Goal: Task Accomplishment & Management: Complete application form

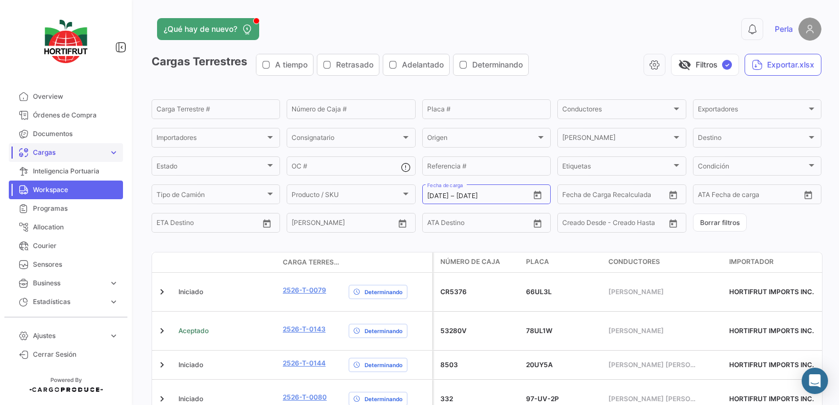
click at [53, 143] on link "Cargas expand_more" at bounding box center [66, 152] width 114 height 19
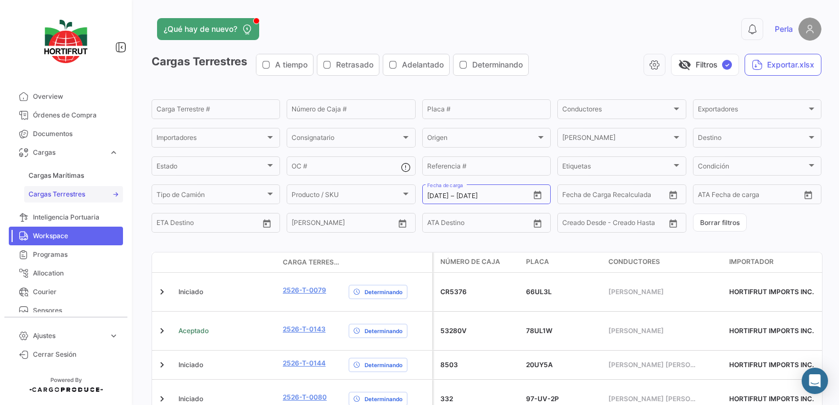
click at [46, 201] on link "Cargas Terrestres" at bounding box center [73, 194] width 99 height 16
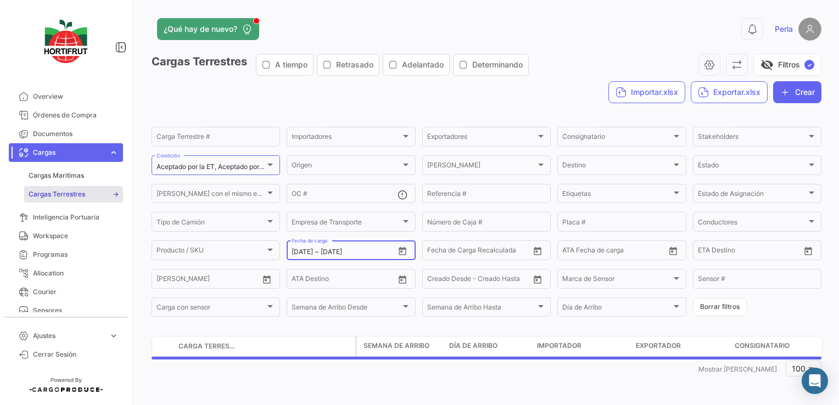
click at [401, 248] on icon "Open calendar" at bounding box center [402, 251] width 10 height 10
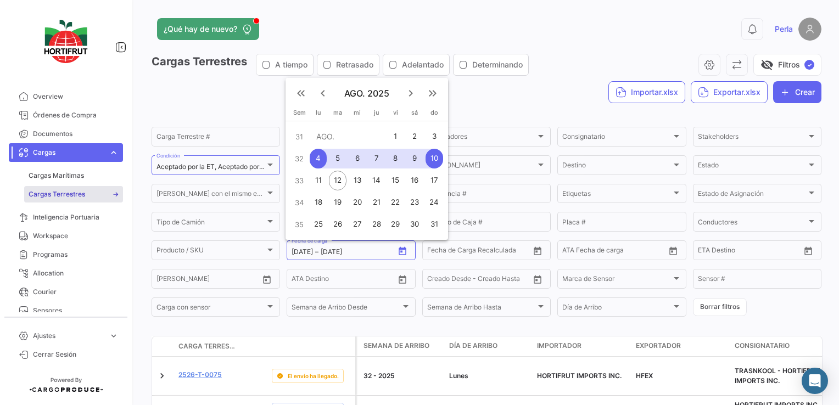
click at [318, 183] on div "11" at bounding box center [318, 181] width 17 height 20
type input "[DATE]"
click at [318, 183] on div "11" at bounding box center [318, 181] width 17 height 20
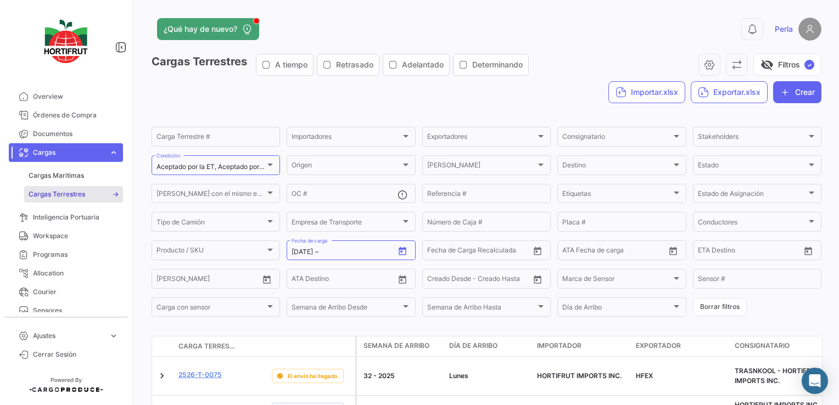
type input "[DATE]"
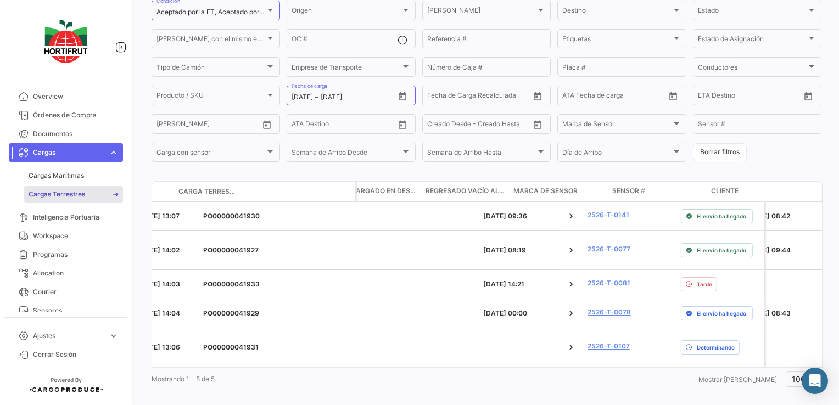
scroll to position [0, 2279]
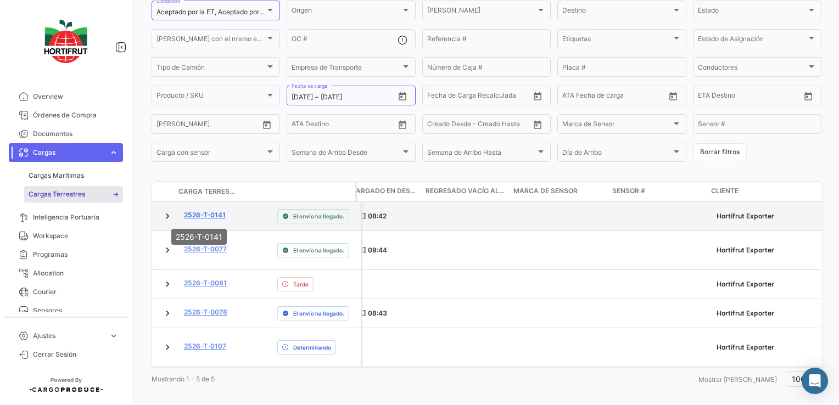
click at [206, 214] on link "2526-T-0141" at bounding box center [205, 215] width 42 height 10
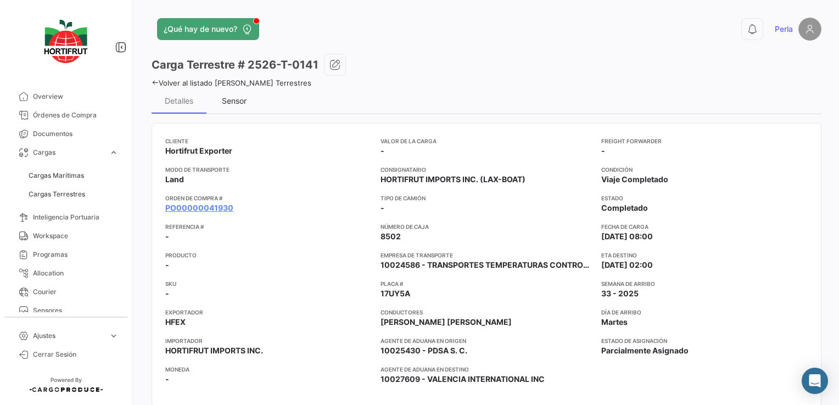
click at [231, 103] on div "Sensor" at bounding box center [234, 100] width 25 height 9
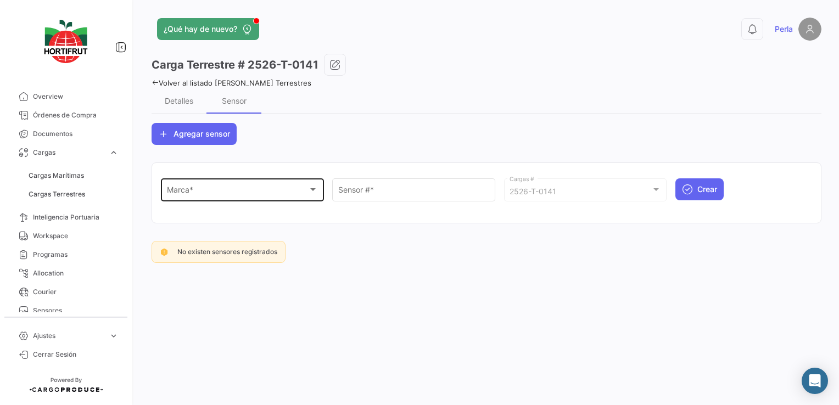
click at [205, 192] on div "Marca *" at bounding box center [238, 191] width 142 height 9
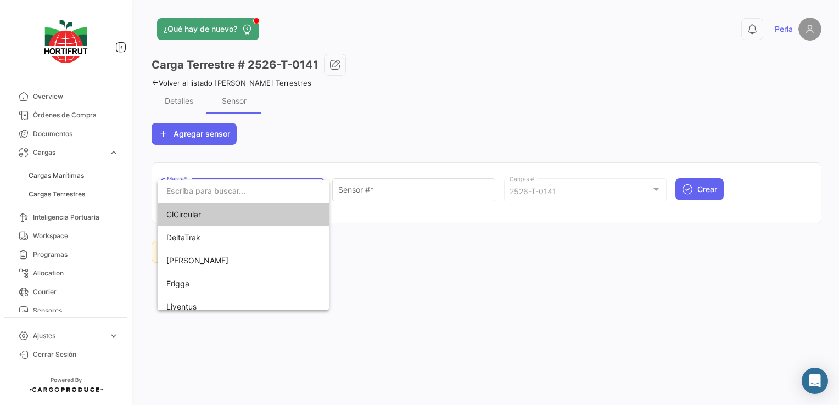
click at [193, 224] on span "ClCircular" at bounding box center [243, 214] width 154 height 23
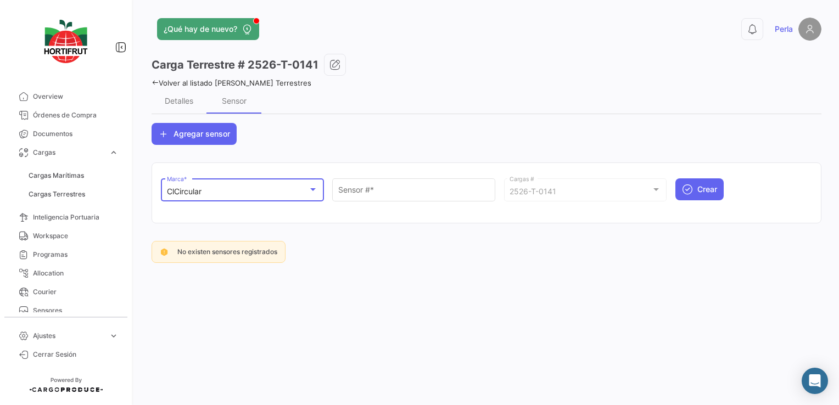
click at [191, 197] on div "ClCircular Marca *" at bounding box center [242, 188] width 151 height 25
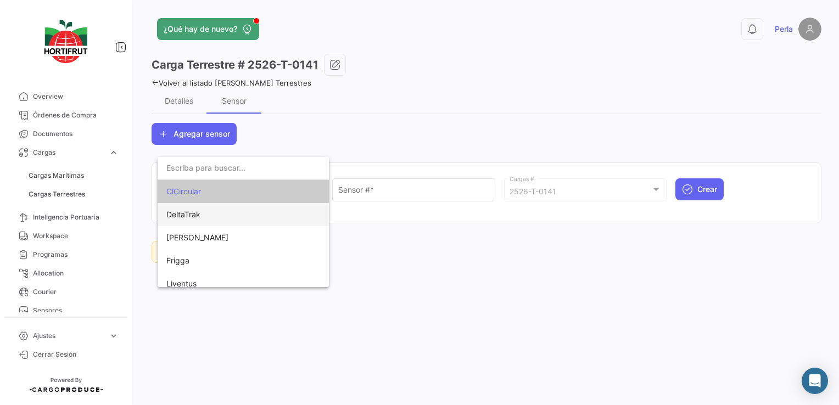
click at [181, 212] on span "DeltaTrak" at bounding box center [183, 214] width 34 height 9
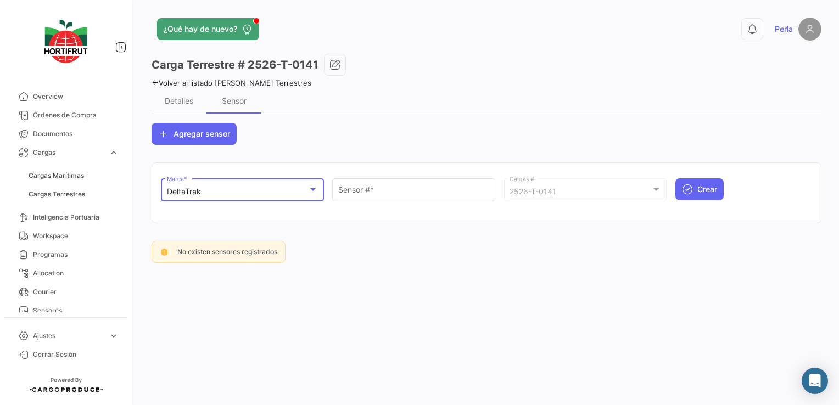
click at [312, 194] on div "DeltaTrak" at bounding box center [242, 191] width 151 height 9
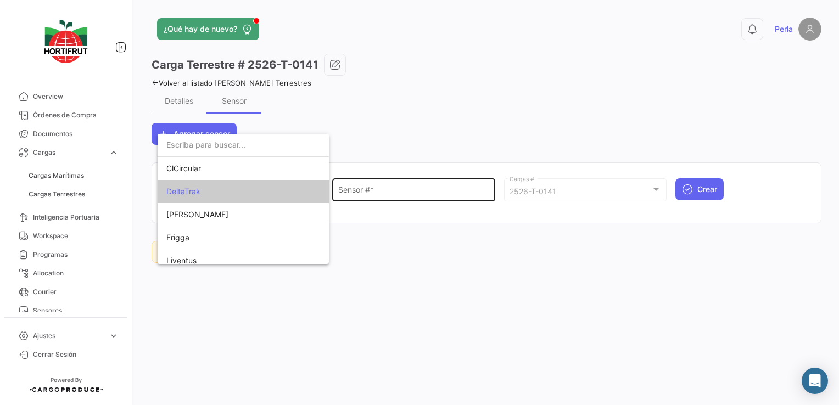
drag, startPoint x: 313, startPoint y: 194, endPoint x: 351, endPoint y: 190, distance: 37.6
click at [351, 190] on div at bounding box center [419, 202] width 839 height 405
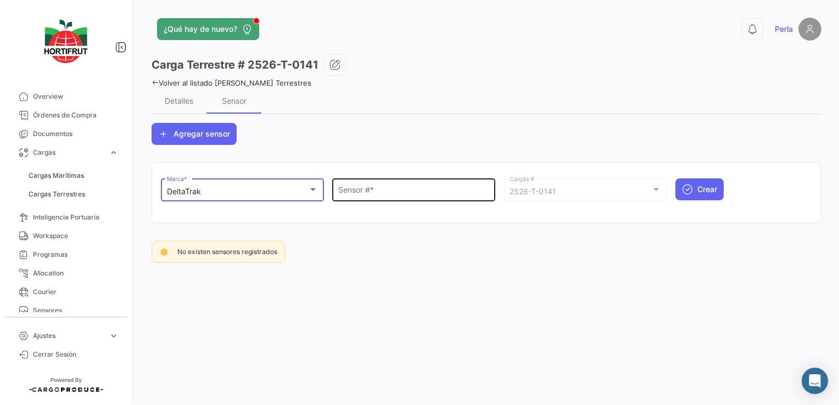
scroll to position [21, 0]
click at [373, 183] on div "Sensor # *" at bounding box center [413, 188] width 151 height 25
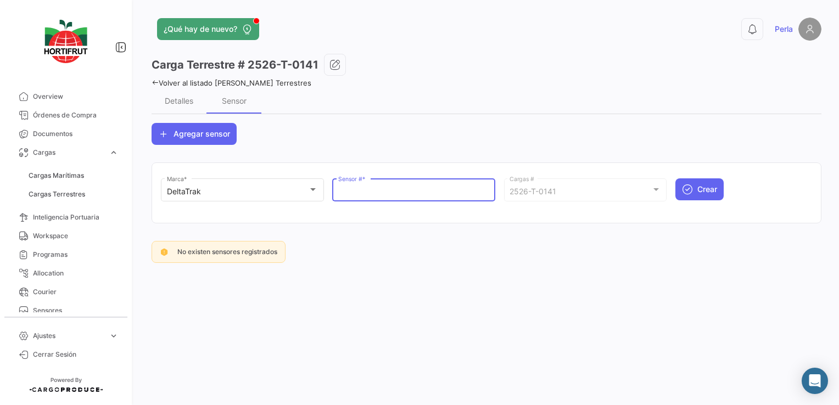
paste input "68801031"
type input "68801031"
click at [693, 184] on button "Crear" at bounding box center [699, 189] width 48 height 22
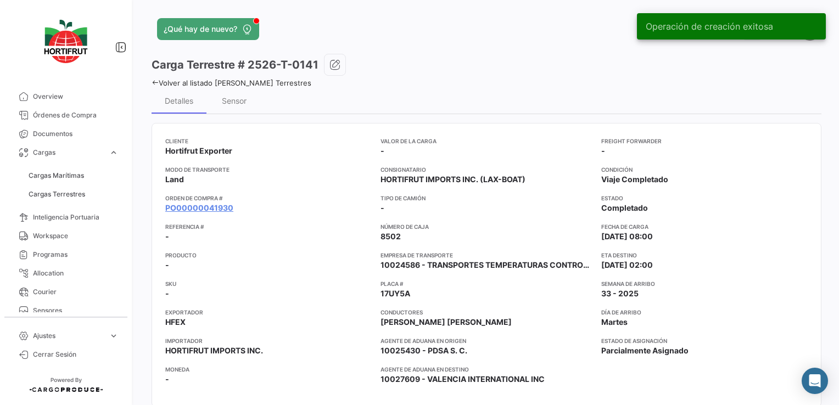
click at [154, 84] on icon at bounding box center [154, 82] width 7 height 7
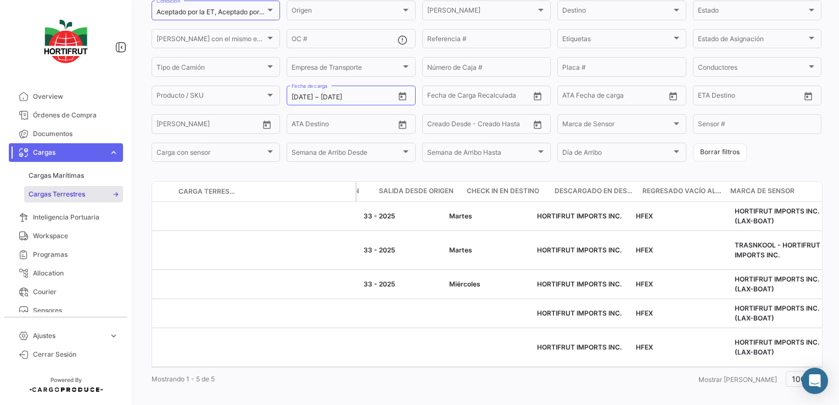
scroll to position [0, 2279]
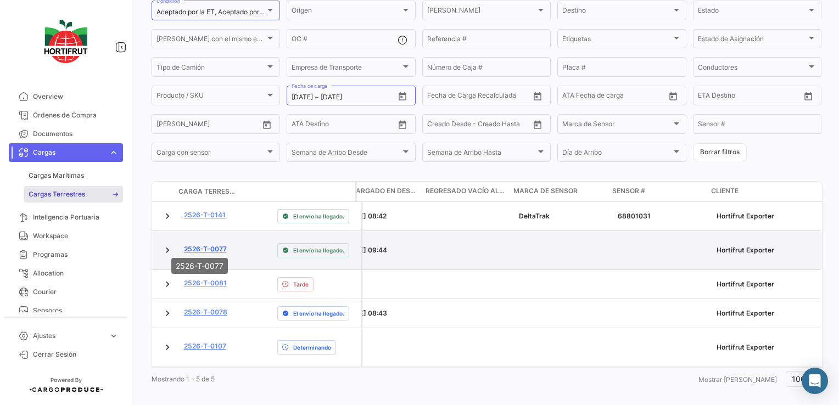
click at [214, 244] on link "2526-T-0077" at bounding box center [205, 249] width 43 height 10
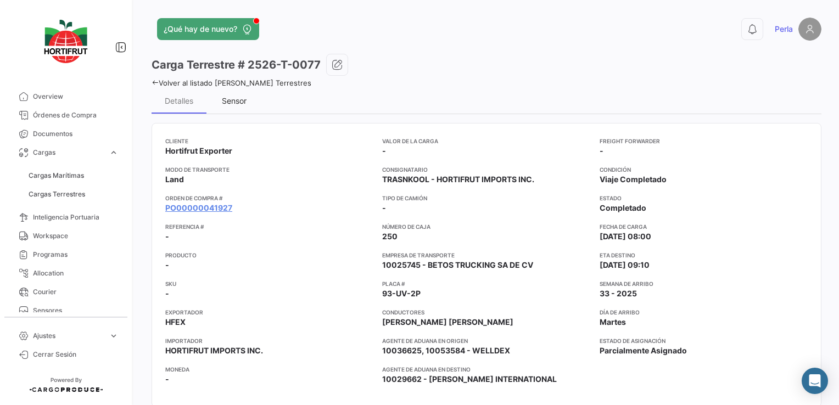
click at [227, 98] on div "Sensor" at bounding box center [234, 100] width 25 height 9
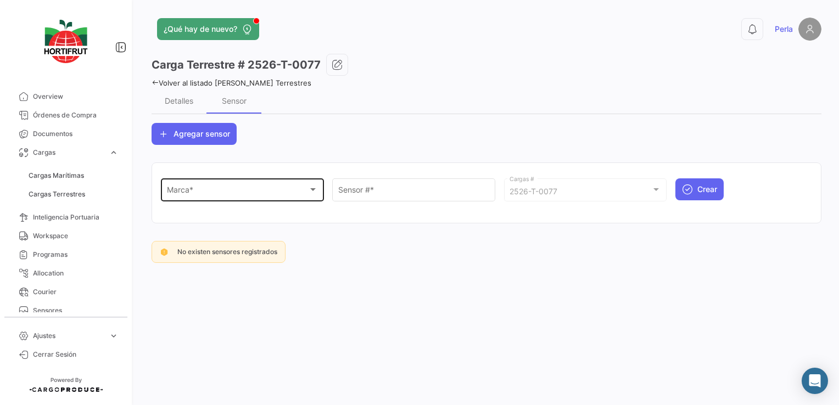
click at [210, 192] on div "Marca *" at bounding box center [238, 191] width 142 height 9
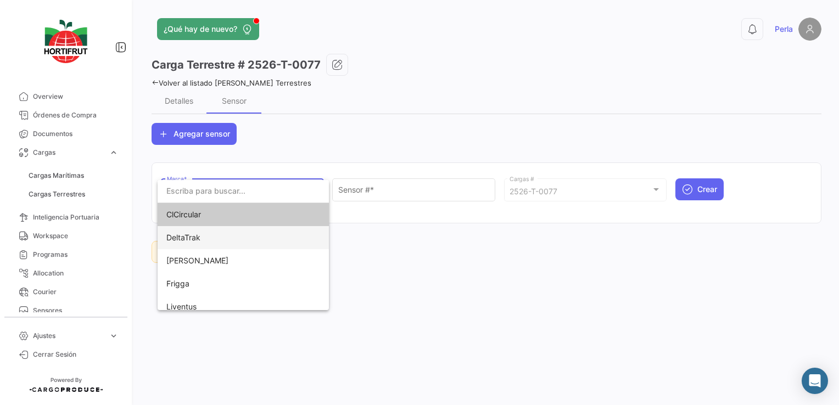
click at [188, 233] on span "DeltaTrak" at bounding box center [183, 237] width 34 height 9
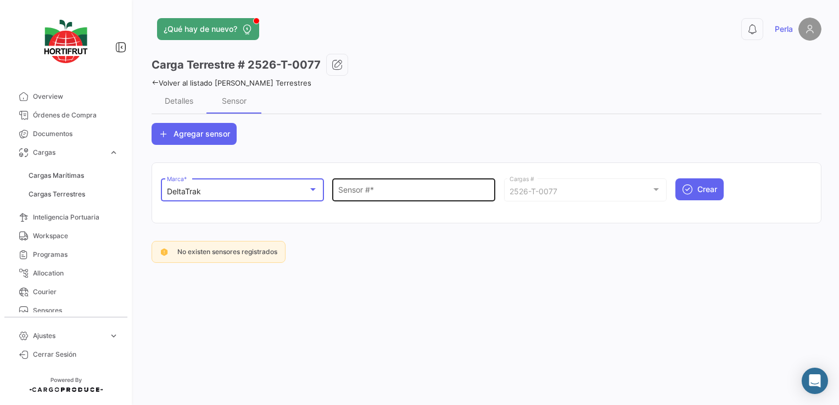
click at [361, 186] on div "Sensor # *" at bounding box center [413, 188] width 151 height 25
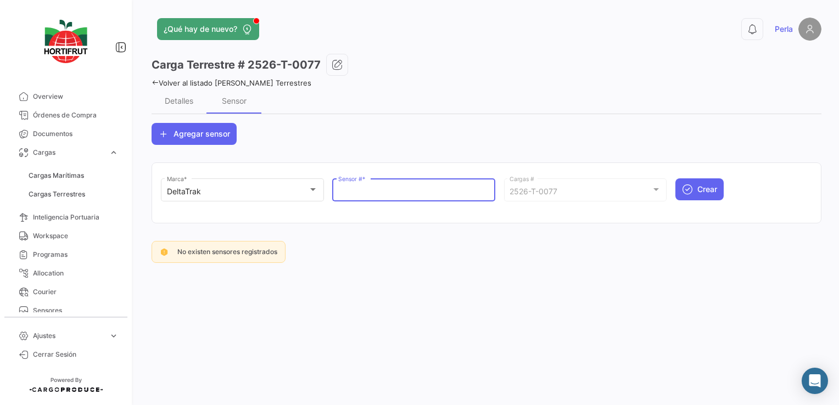
paste input "68800991"
type input "68800991"
click at [686, 186] on icon "submit" at bounding box center [687, 189] width 11 height 11
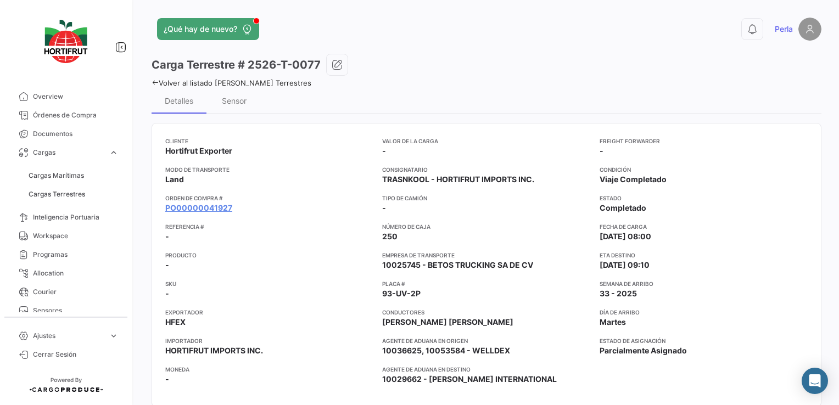
click at [153, 80] on icon at bounding box center [154, 82] width 7 height 7
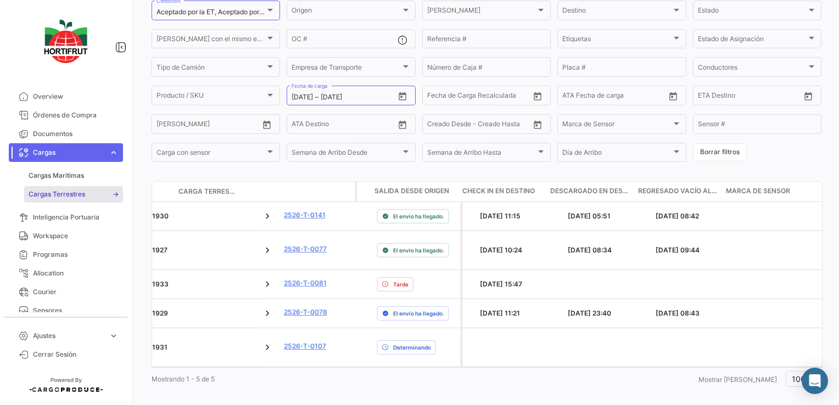
scroll to position [0, 2279]
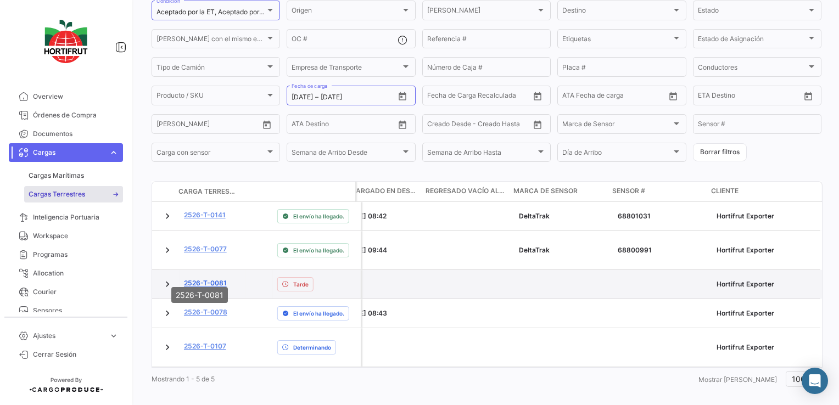
click at [209, 278] on link "2526-T-0081" at bounding box center [205, 283] width 43 height 10
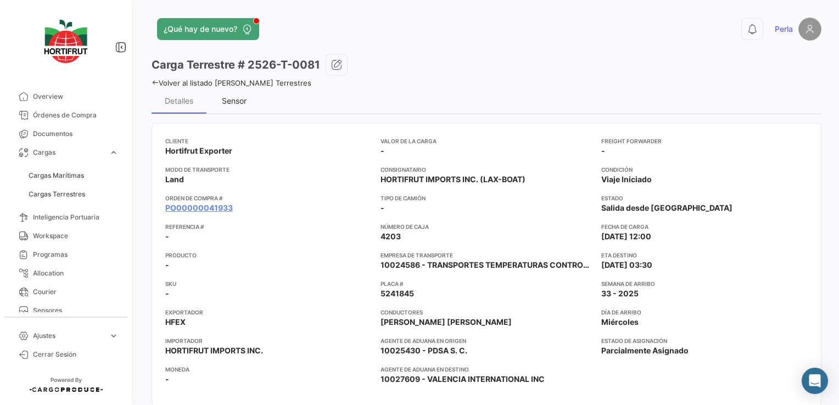
click at [240, 98] on div "Sensor" at bounding box center [234, 100] width 25 height 9
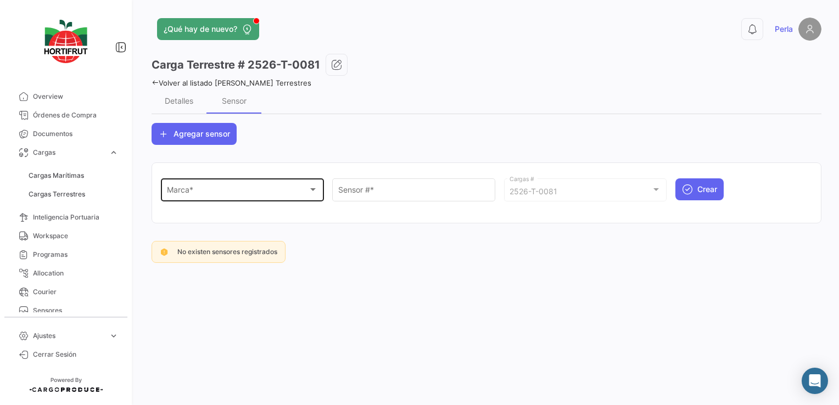
click at [249, 183] on div "Marca * Marca *" at bounding box center [242, 188] width 151 height 25
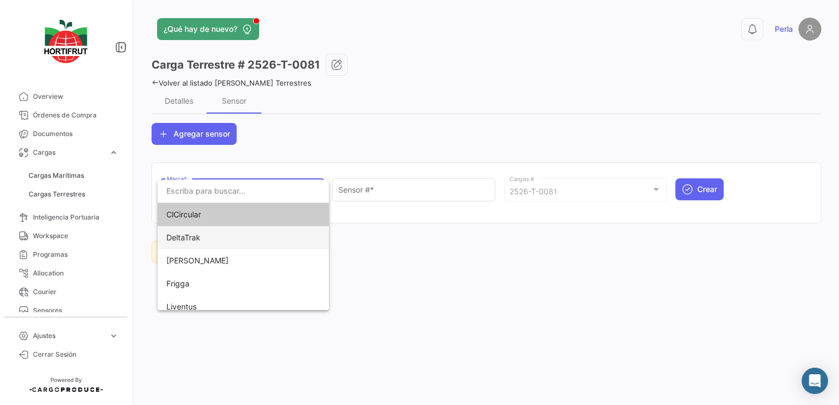
click at [209, 232] on span "DeltaTrak" at bounding box center [243, 237] width 154 height 23
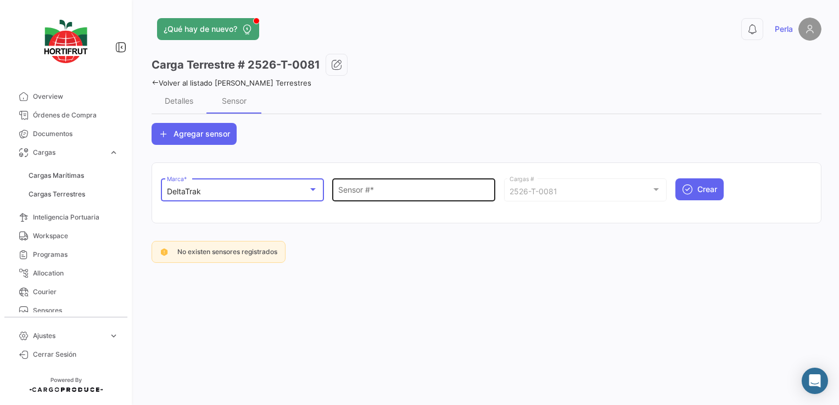
click at [349, 188] on input "Sensor # *" at bounding box center [413, 191] width 151 height 9
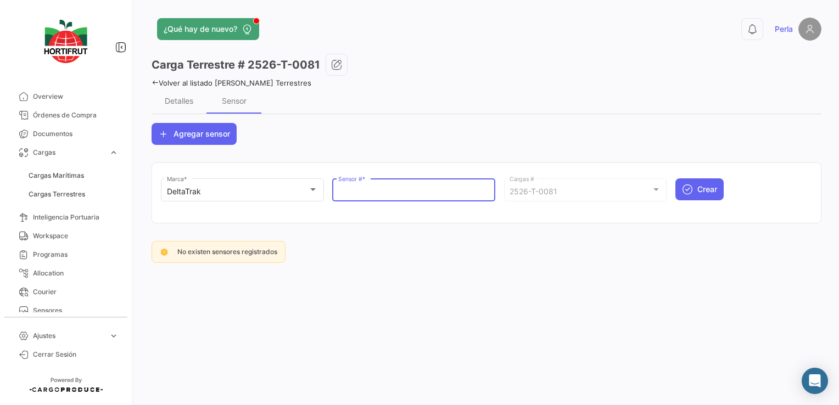
paste input "68801032"
type input "68801032"
click at [695, 193] on button "Crear" at bounding box center [699, 189] width 48 height 22
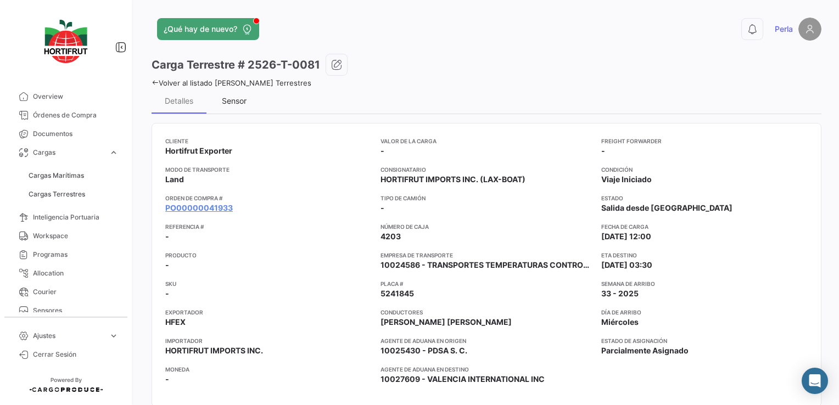
click at [236, 100] on div "Sensor" at bounding box center [234, 100] width 25 height 9
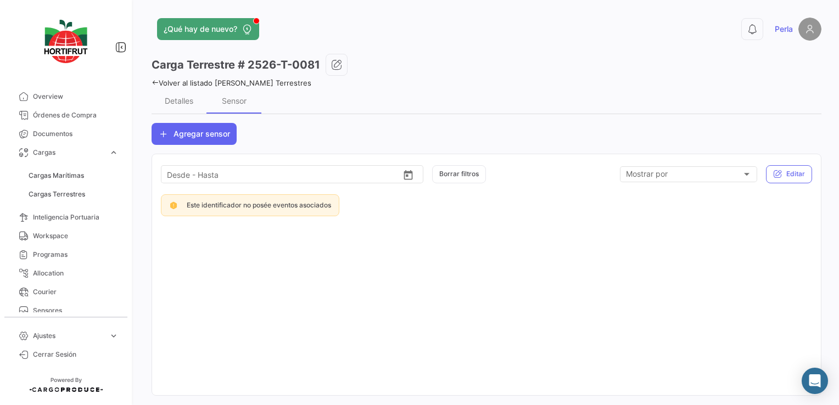
click at [155, 81] on icon at bounding box center [154, 82] width 7 height 7
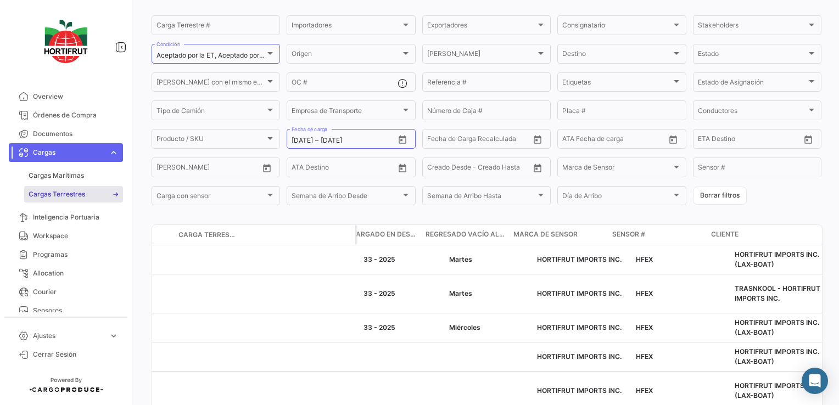
scroll to position [0, 2279]
